Goal: Task Accomplishment & Management: Manage account settings

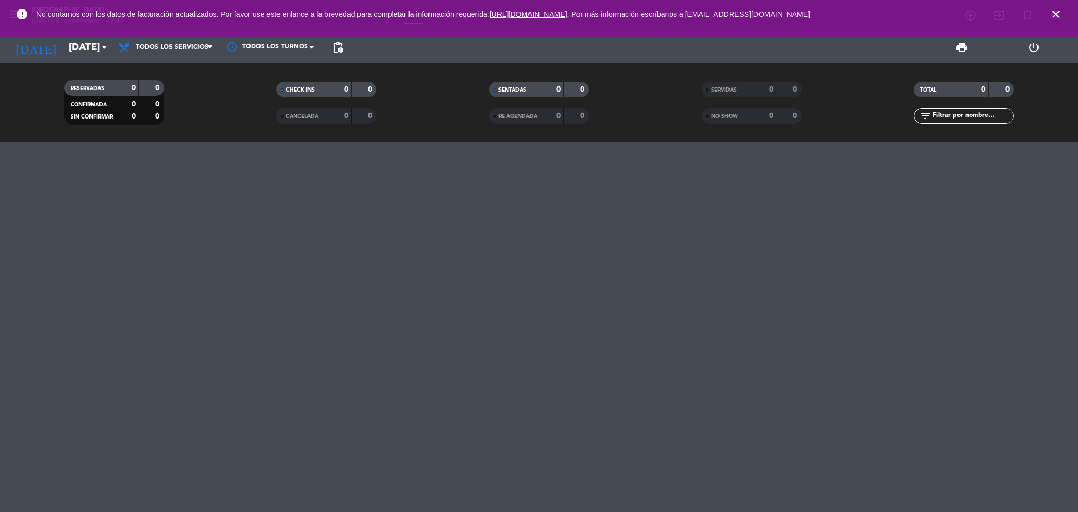
click at [1052, 11] on icon "close" at bounding box center [1056, 14] width 13 height 13
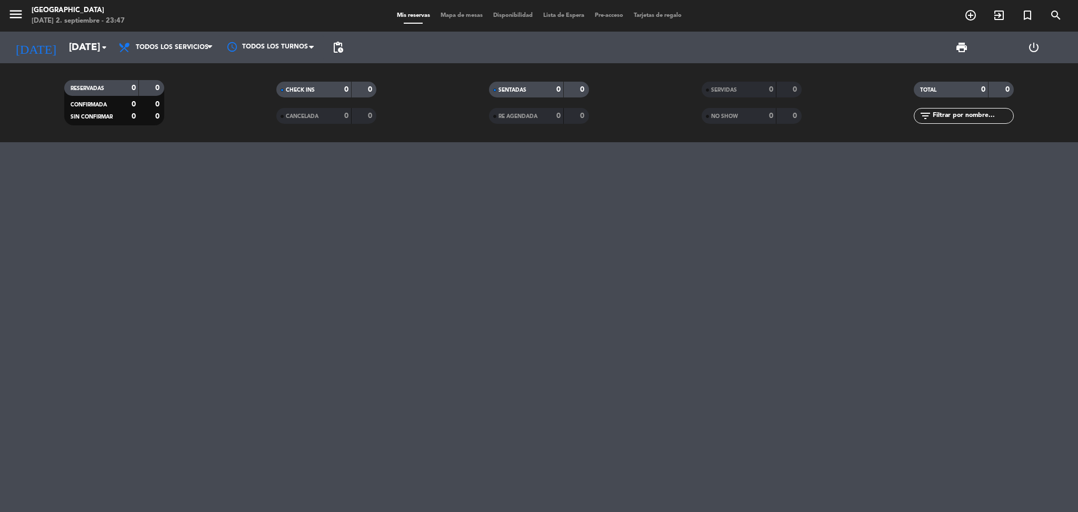
click at [15, 3] on div "menu Pampa Café [DATE] 2. septiembre - 23:47 Mis reservas Mapa de mesas Disponi…" at bounding box center [539, 16] width 1078 height 32
click at [17, 8] on icon "menu" at bounding box center [16, 14] width 16 height 16
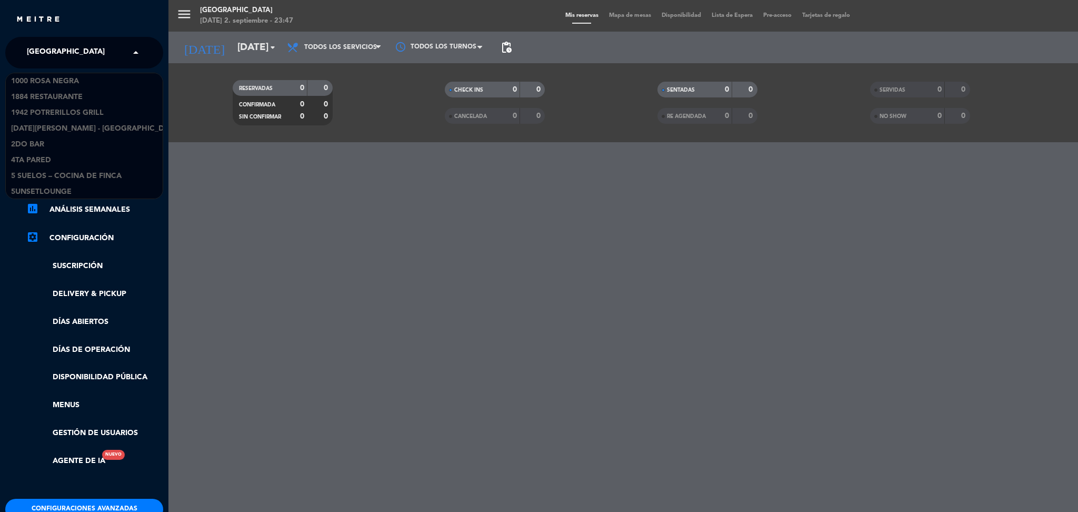
click at [105, 59] on input "text" at bounding box center [85, 53] width 128 height 23
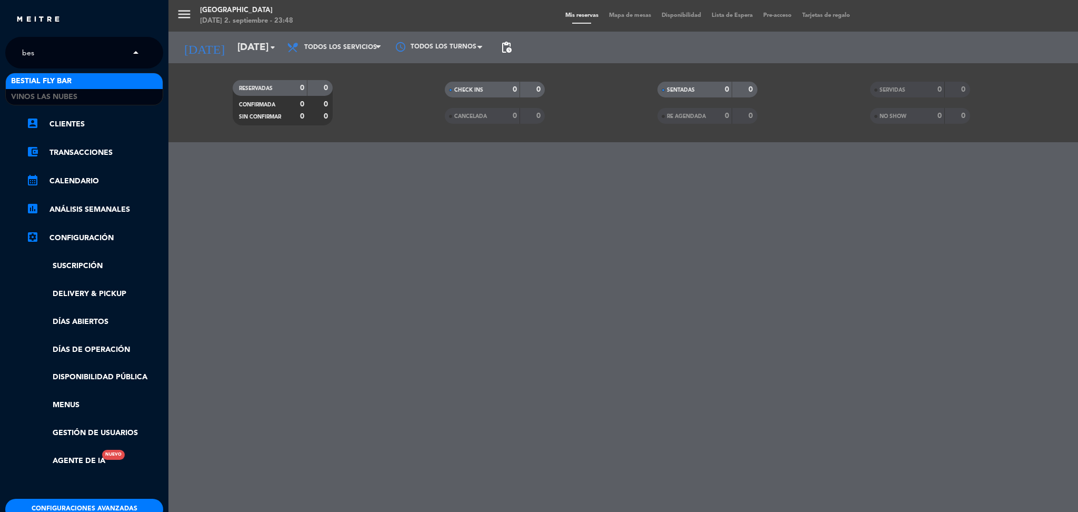
type input "best"
click at [76, 81] on div "Bestial Fly Bar" at bounding box center [84, 81] width 157 height 16
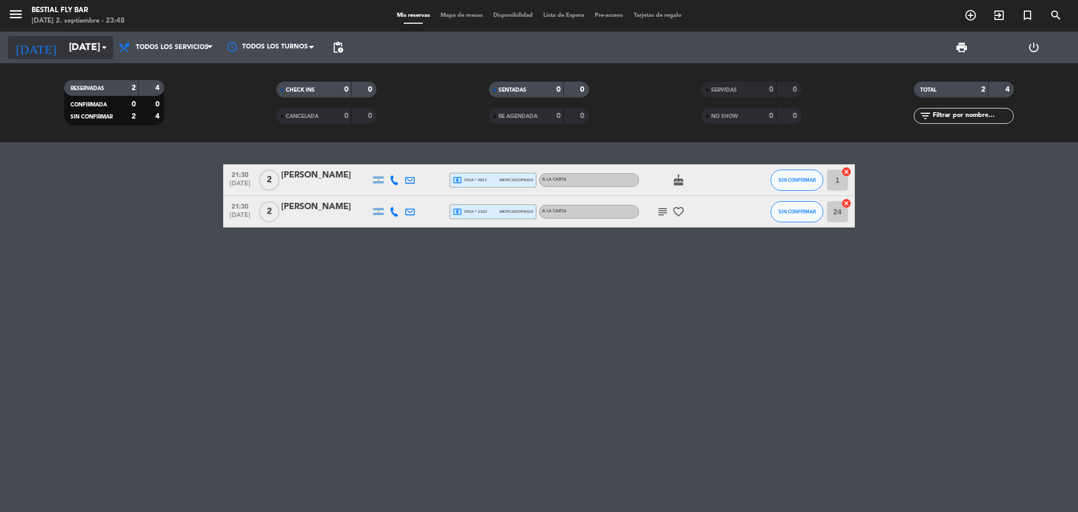
click at [103, 45] on icon "arrow_drop_down" at bounding box center [104, 47] width 13 height 13
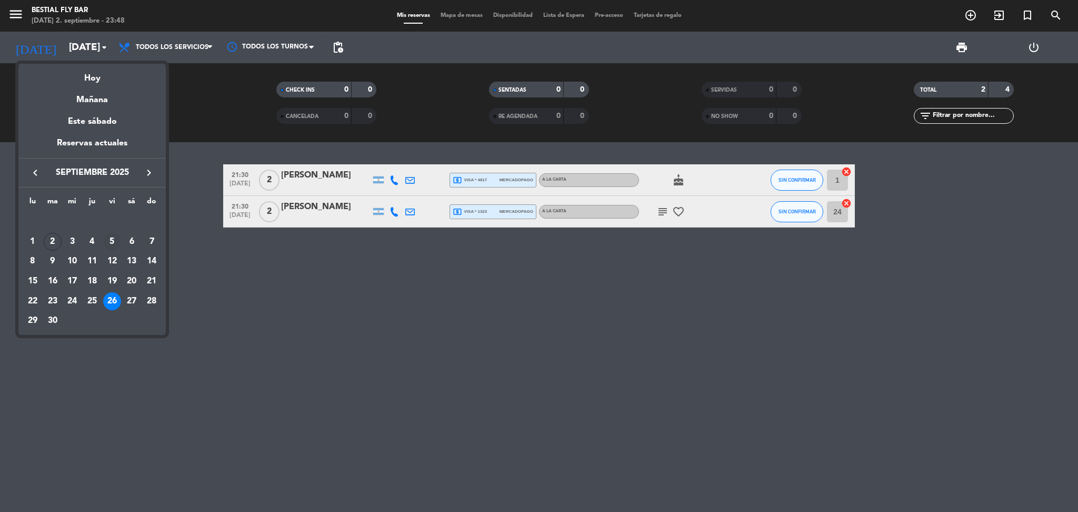
click at [111, 239] on div "5" at bounding box center [112, 242] width 18 height 18
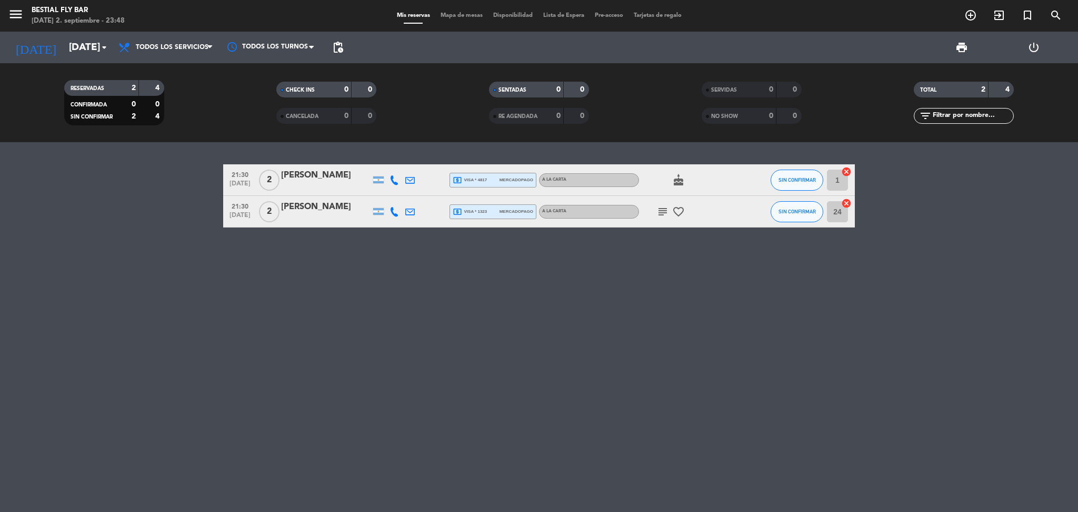
type input "[DATE]"
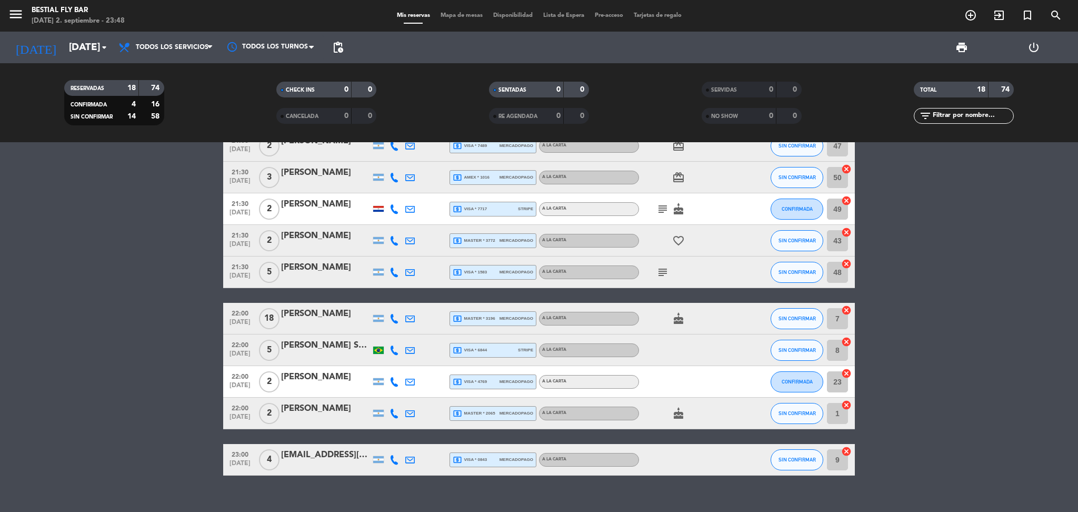
scroll to position [332, 0]
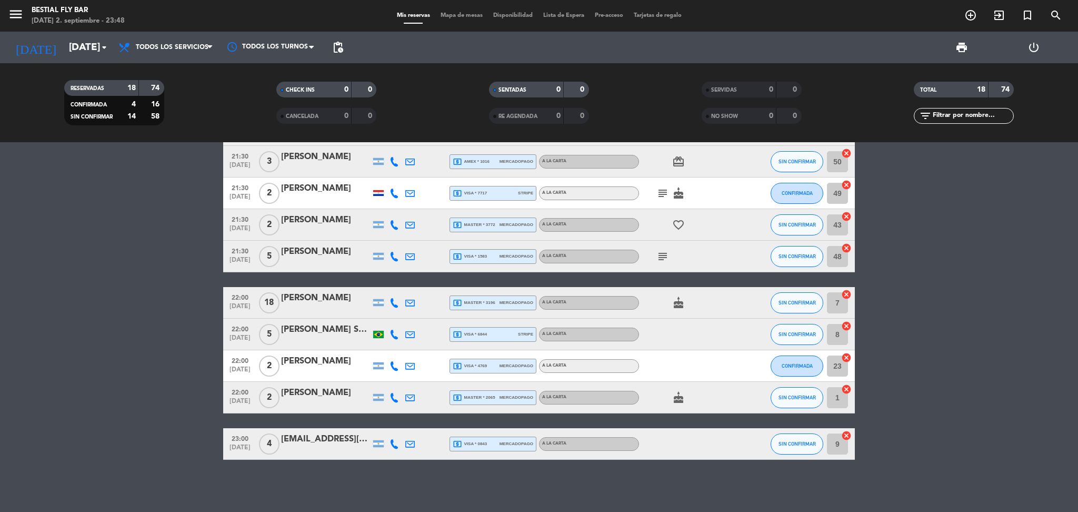
click at [239, 299] on span "22:00" at bounding box center [240, 297] width 26 height 12
click at [242, 331] on span "22:00" at bounding box center [240, 328] width 26 height 12
click at [243, 362] on span "22:00" at bounding box center [240, 360] width 26 height 12
click at [243, 392] on span "22:00" at bounding box center [240, 391] width 26 height 12
click at [191, 310] on bookings-row "20:30 [DATE] 5 [PERSON_NAME] local_atm visa * 3056 mercadopago A LA CARTA airpl…" at bounding box center [539, 145] width 1078 height 627
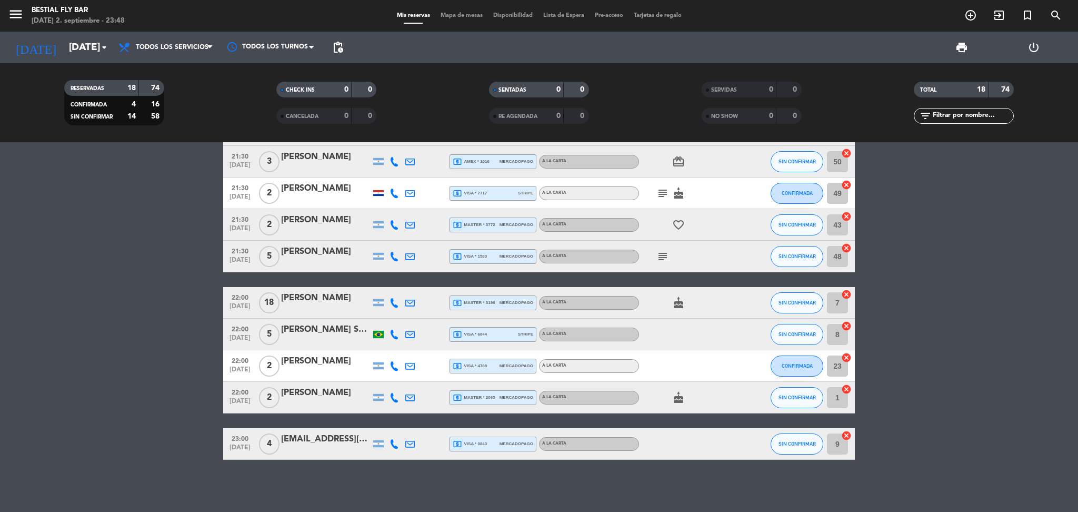
click at [245, 306] on span "[DATE]" at bounding box center [240, 309] width 26 height 12
click at [245, 334] on span "[DATE]" at bounding box center [240, 340] width 26 height 12
click at [250, 369] on span "[DATE]" at bounding box center [240, 372] width 26 height 12
click at [250, 397] on span "[DATE]" at bounding box center [240, 403] width 26 height 12
click at [311, 297] on div "[PERSON_NAME]" at bounding box center [325, 298] width 89 height 14
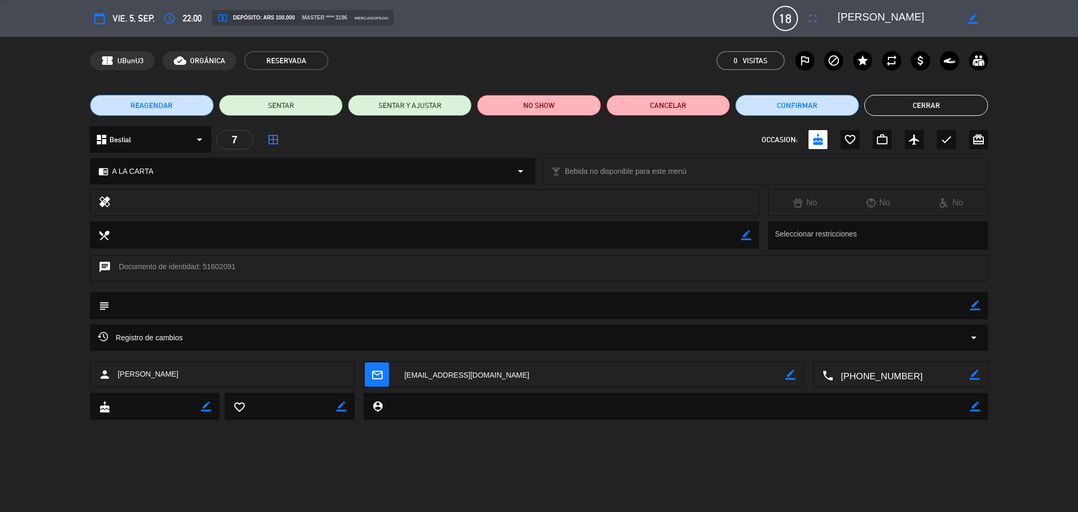
click at [972, 333] on icon "arrow_drop_down" at bounding box center [974, 337] width 13 height 13
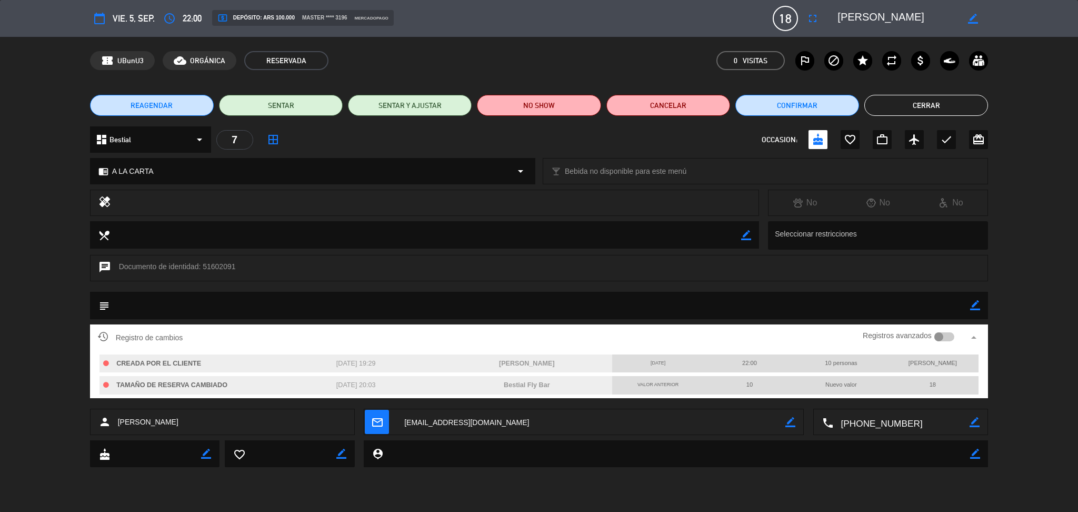
click at [943, 338] on div at bounding box center [944, 336] width 21 height 9
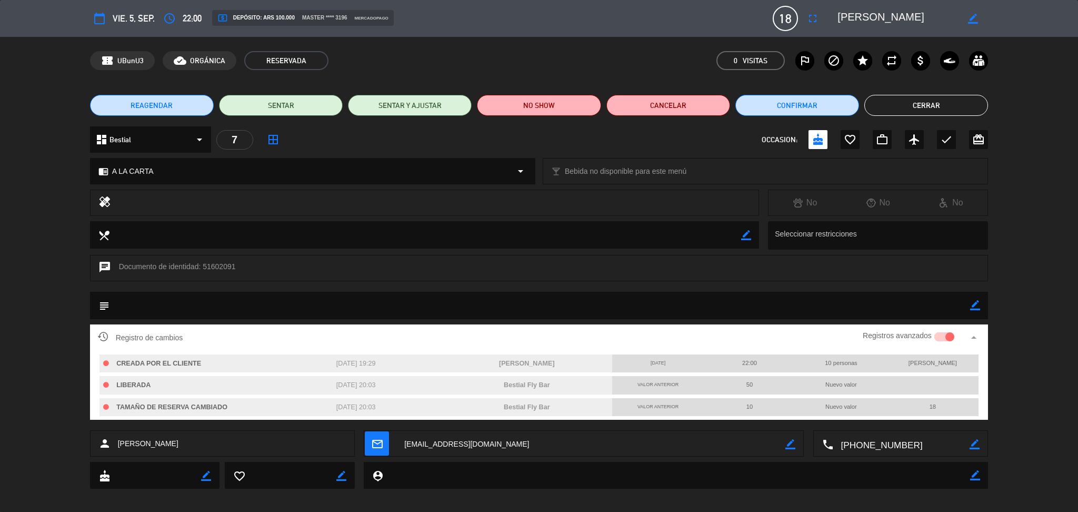
click at [928, 99] on button "Cerrar" at bounding box center [926, 105] width 124 height 21
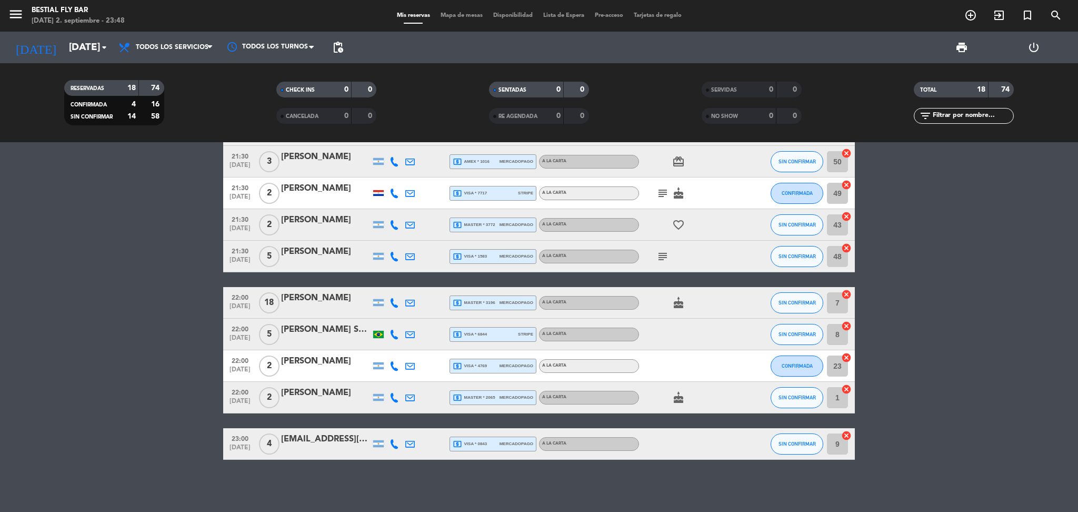
click at [321, 333] on div "[PERSON_NAME] Sa [PERSON_NAME]" at bounding box center [325, 330] width 89 height 14
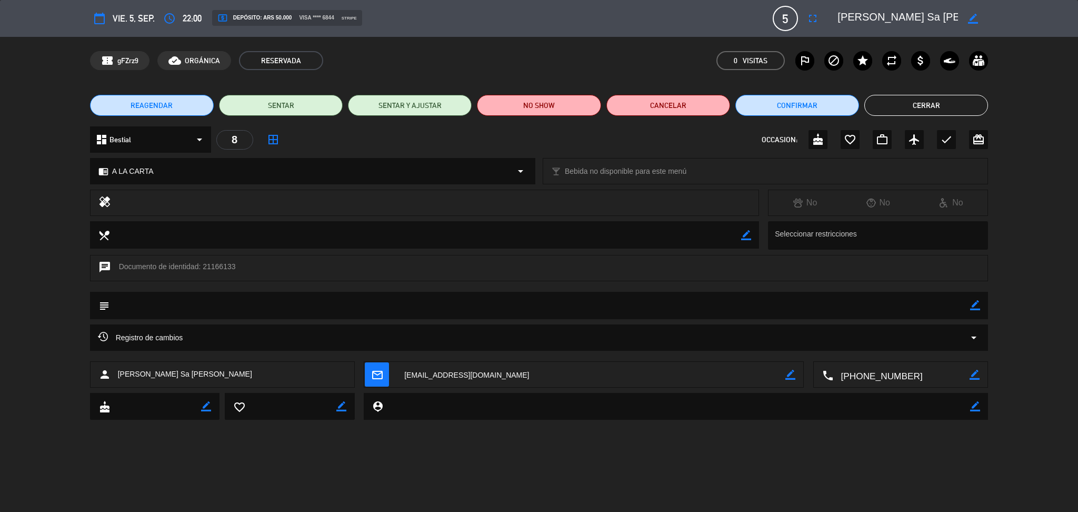
click at [968, 336] on icon "arrow_drop_down" at bounding box center [974, 337] width 13 height 13
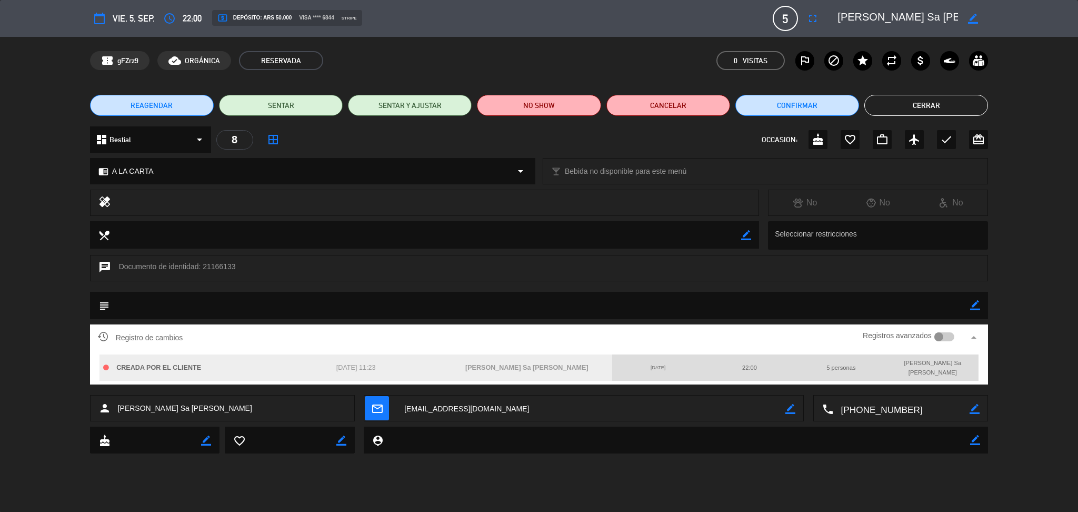
click at [946, 333] on div at bounding box center [944, 336] width 21 height 9
click at [900, 111] on button "Cerrar" at bounding box center [926, 105] width 124 height 21
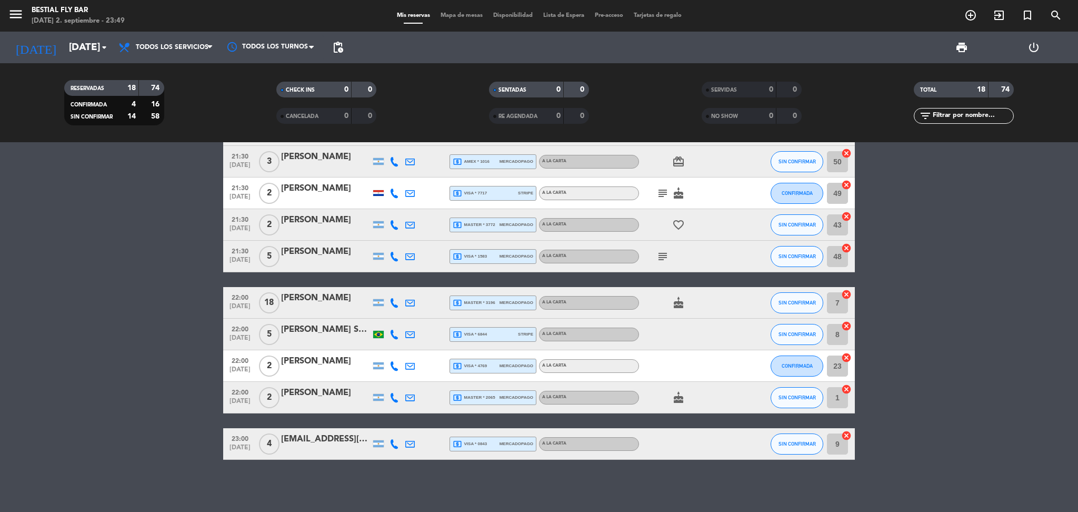
click at [307, 364] on div "[PERSON_NAME]" at bounding box center [325, 361] width 89 height 14
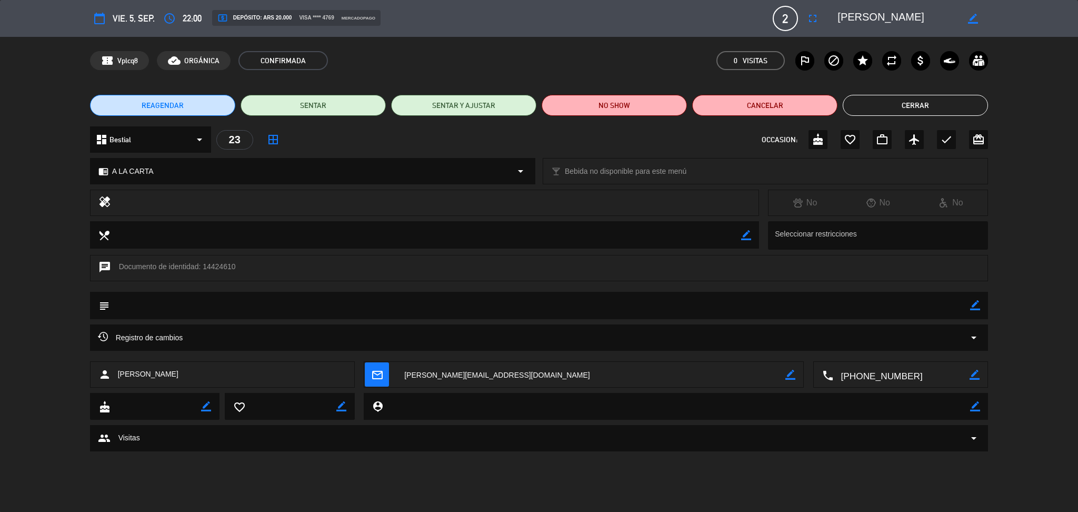
click at [968, 337] on icon "arrow_drop_down" at bounding box center [974, 337] width 13 height 13
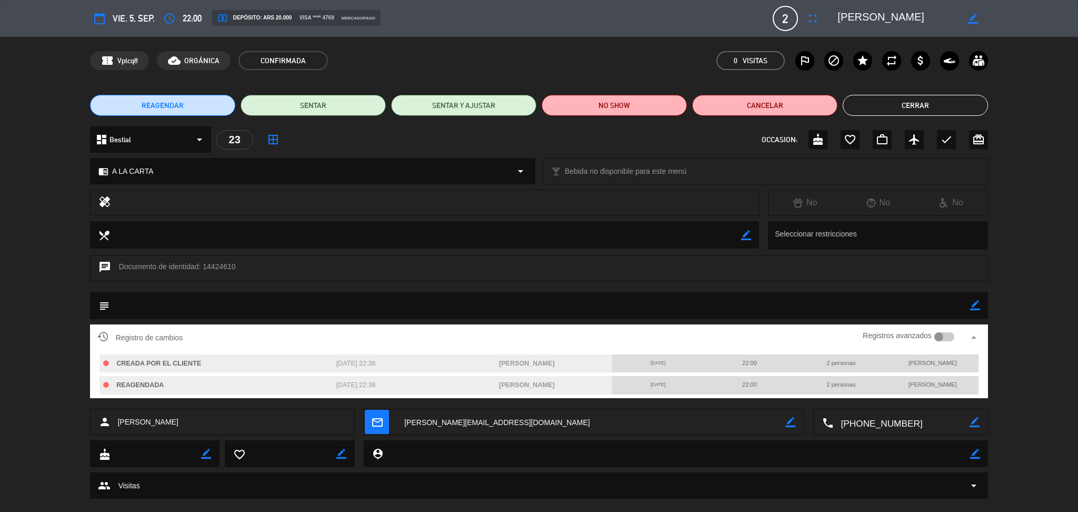
click at [947, 332] on div at bounding box center [944, 336] width 21 height 9
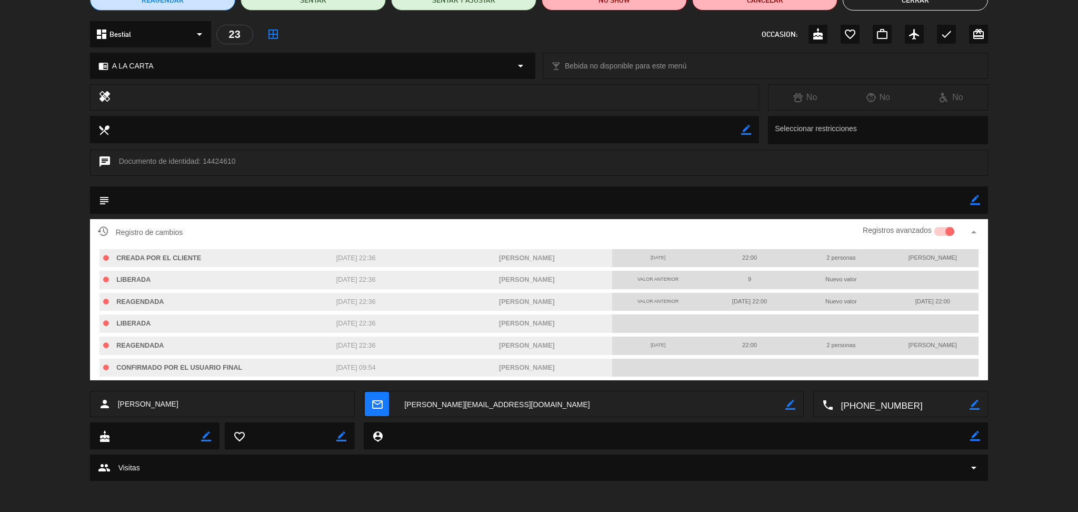
scroll to position [14, 0]
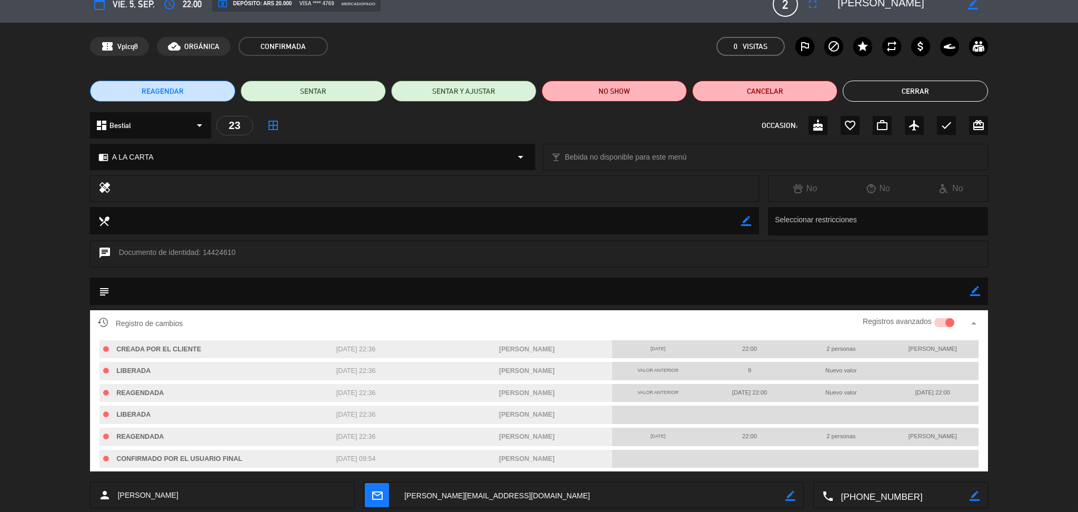
click at [932, 94] on button "Cerrar" at bounding box center [915, 91] width 145 height 21
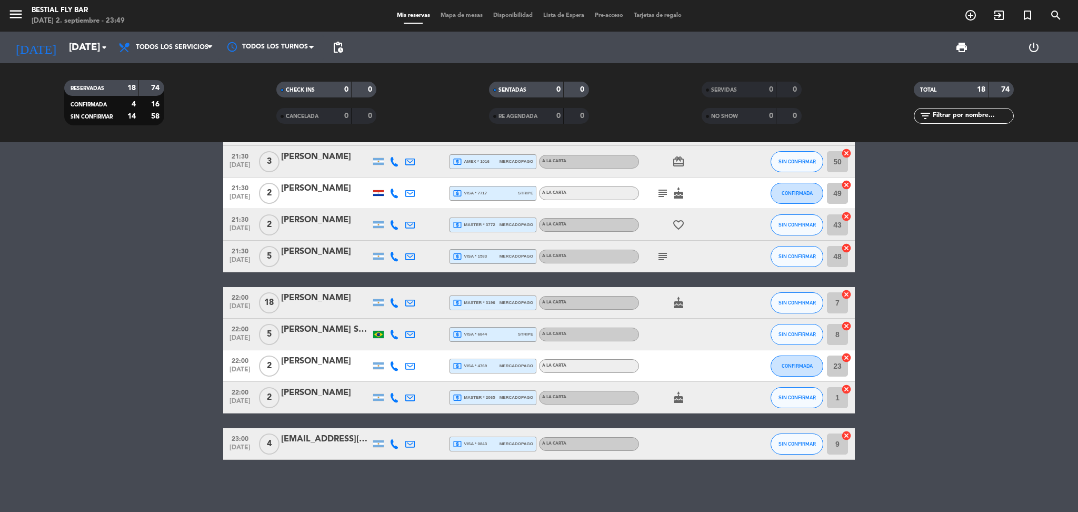
click at [317, 393] on div "[PERSON_NAME]" at bounding box center [325, 393] width 89 height 14
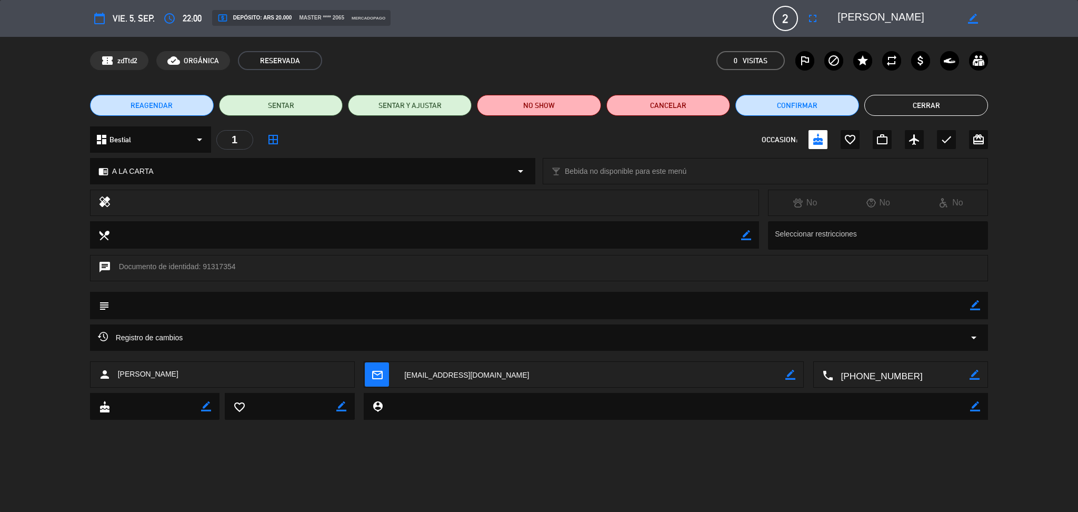
click at [940, 337] on div "Registro de cambios arrow_drop_down" at bounding box center [539, 337] width 883 height 13
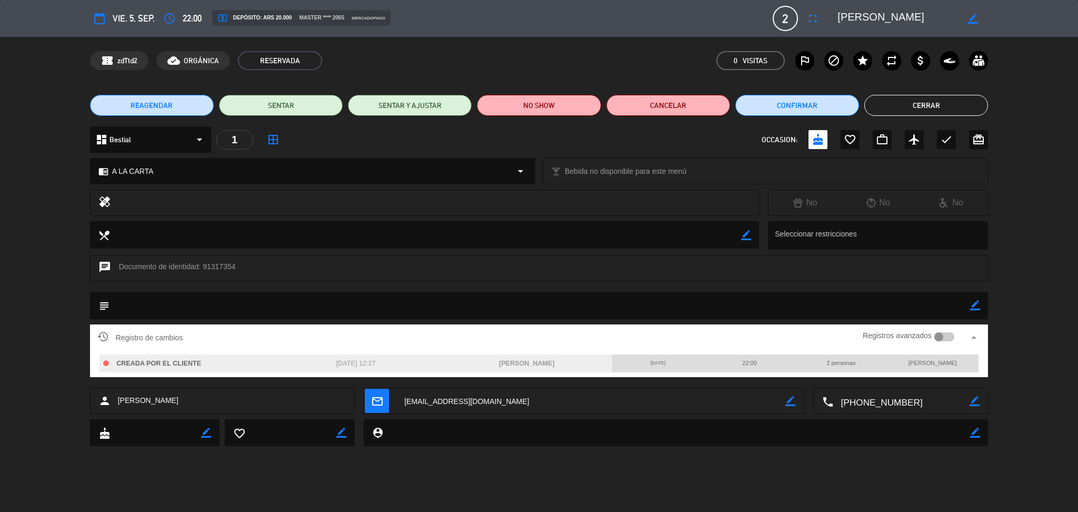
click at [945, 332] on div at bounding box center [944, 336] width 21 height 9
click at [924, 108] on button "Cerrar" at bounding box center [926, 105] width 124 height 21
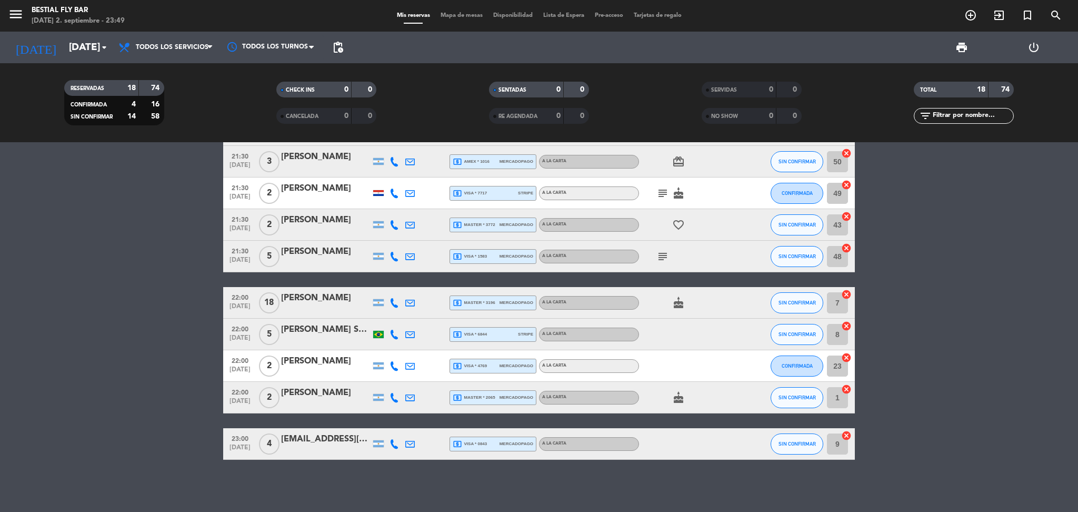
click at [330, 302] on div "[PERSON_NAME]" at bounding box center [325, 298] width 89 height 14
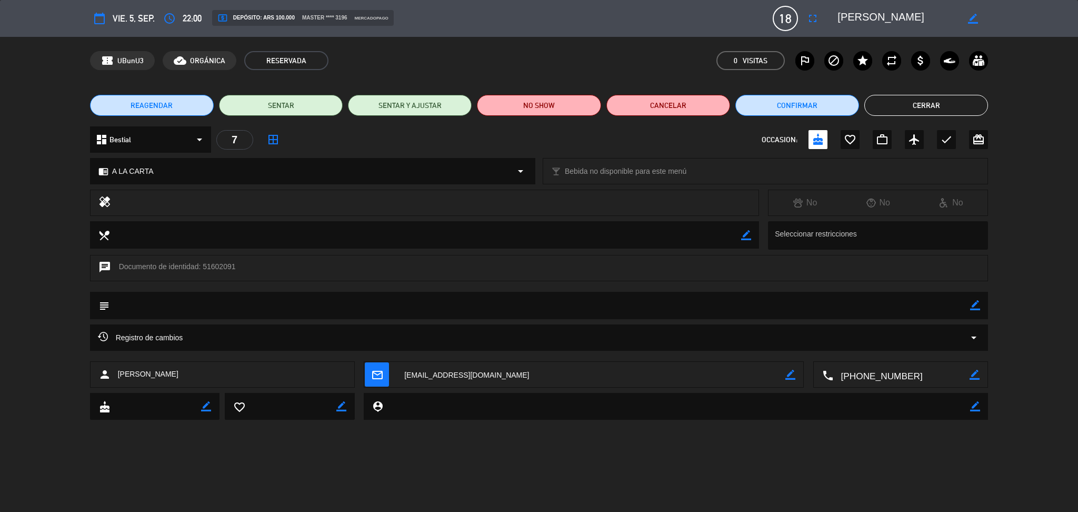
click at [979, 336] on icon "arrow_drop_down" at bounding box center [974, 337] width 13 height 13
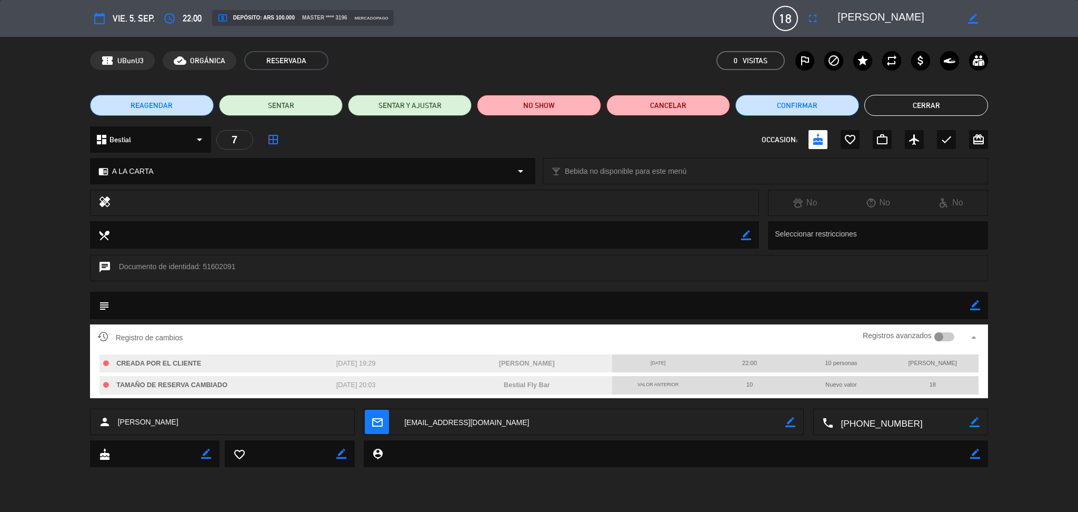
click at [950, 330] on div "Registros avanzados" at bounding box center [909, 338] width 92 height 16
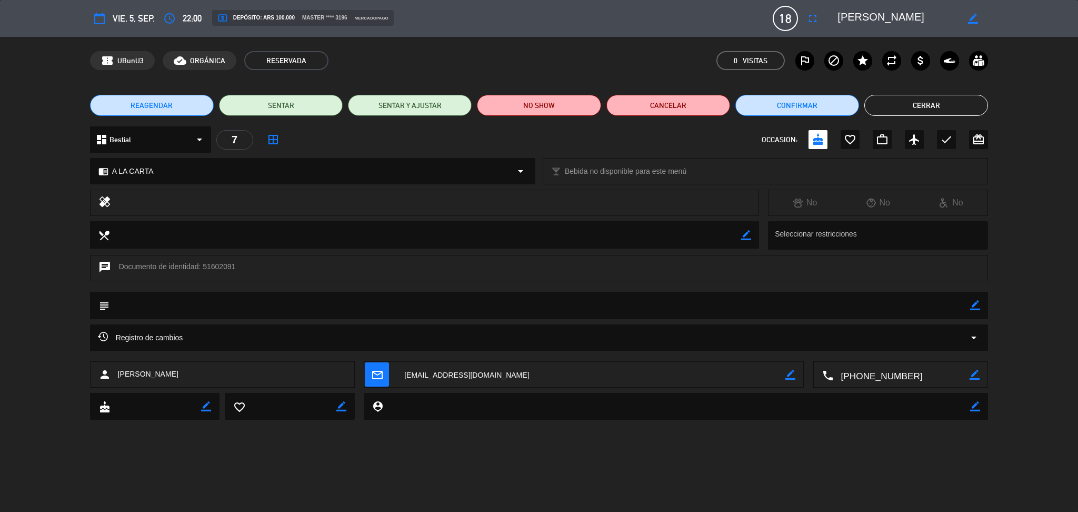
click at [939, 334] on div "Registro de cambios arrow_drop_down" at bounding box center [539, 337] width 883 height 13
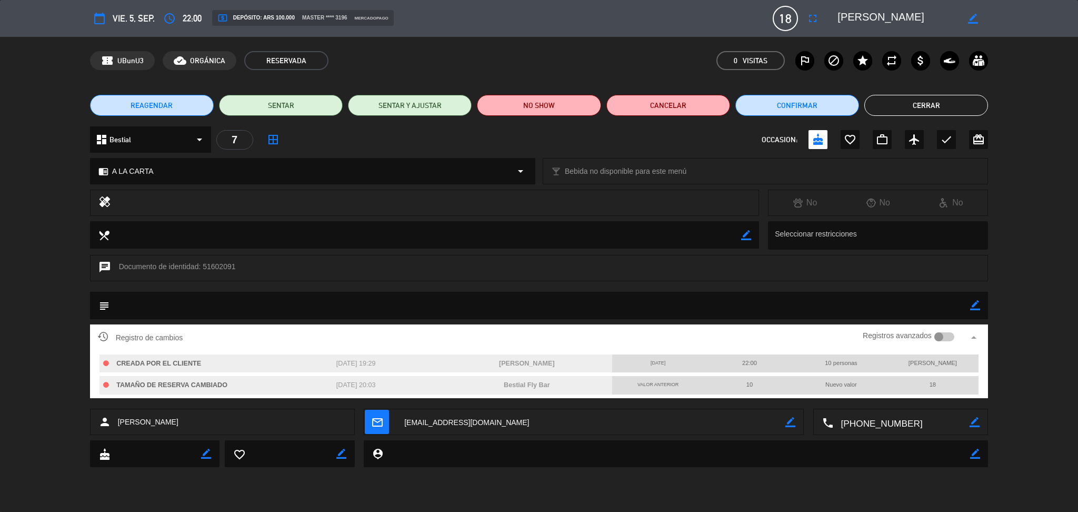
click at [946, 333] on div at bounding box center [944, 336] width 21 height 9
